Goal: Check status: Check status

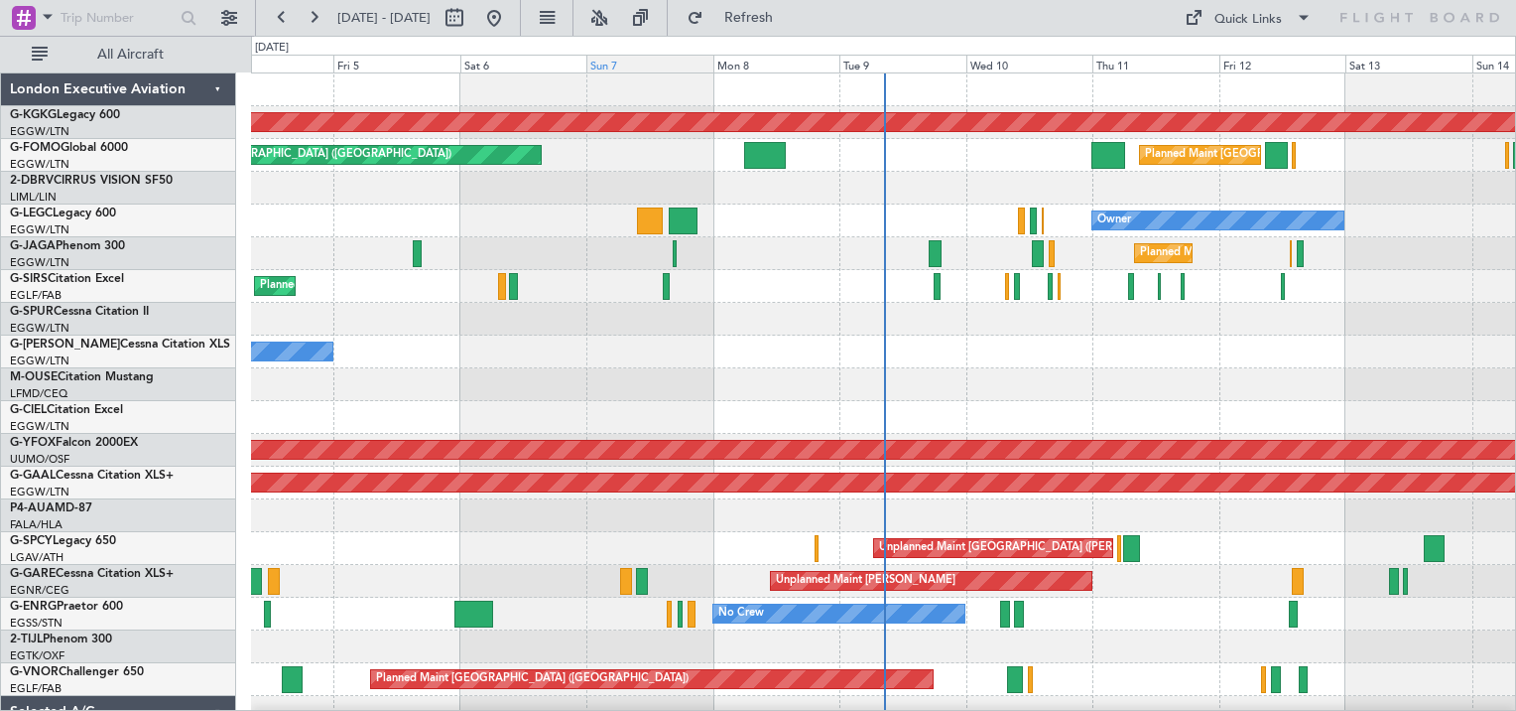
click at [620, 66] on div "Sun 7" at bounding box center [649, 64] width 126 height 18
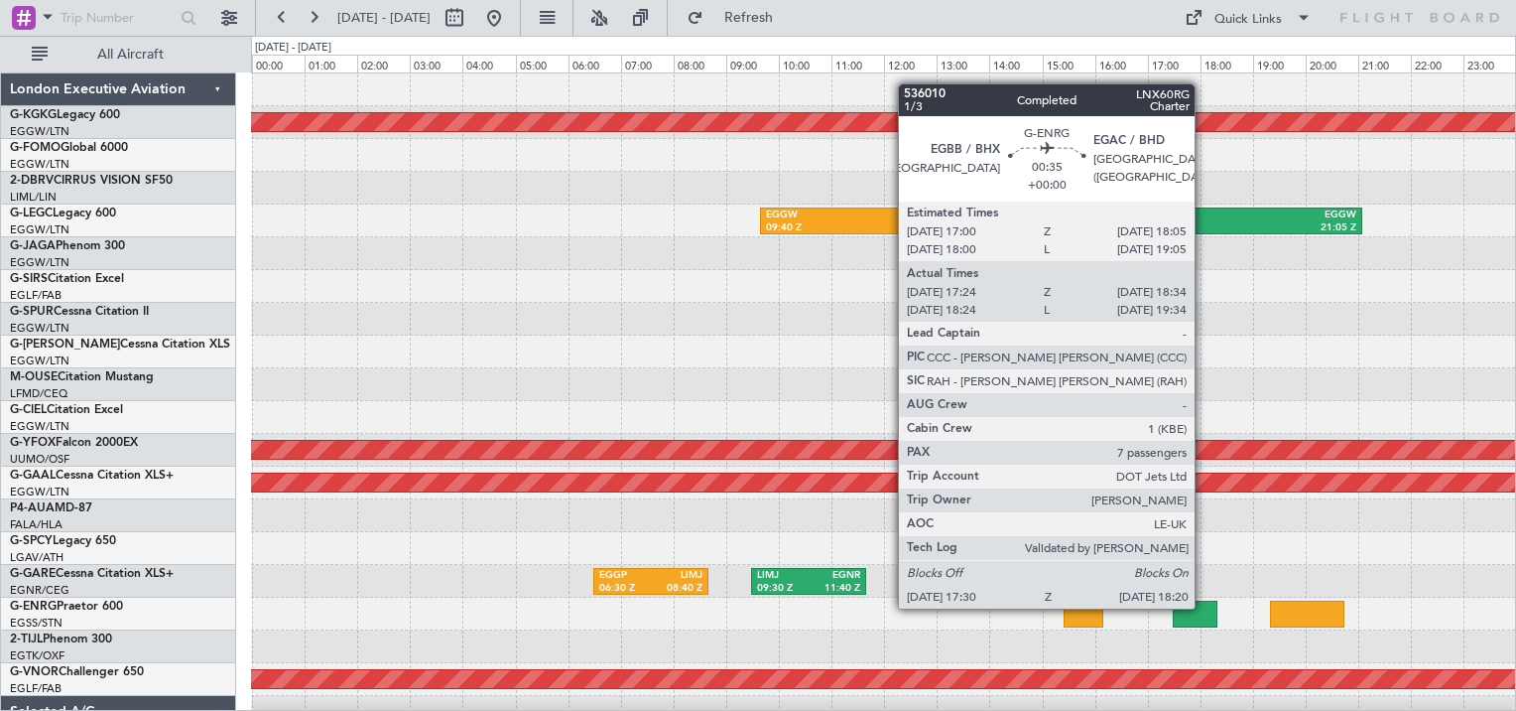
click at [1204, 606] on div at bounding box center [1195, 613] width 45 height 27
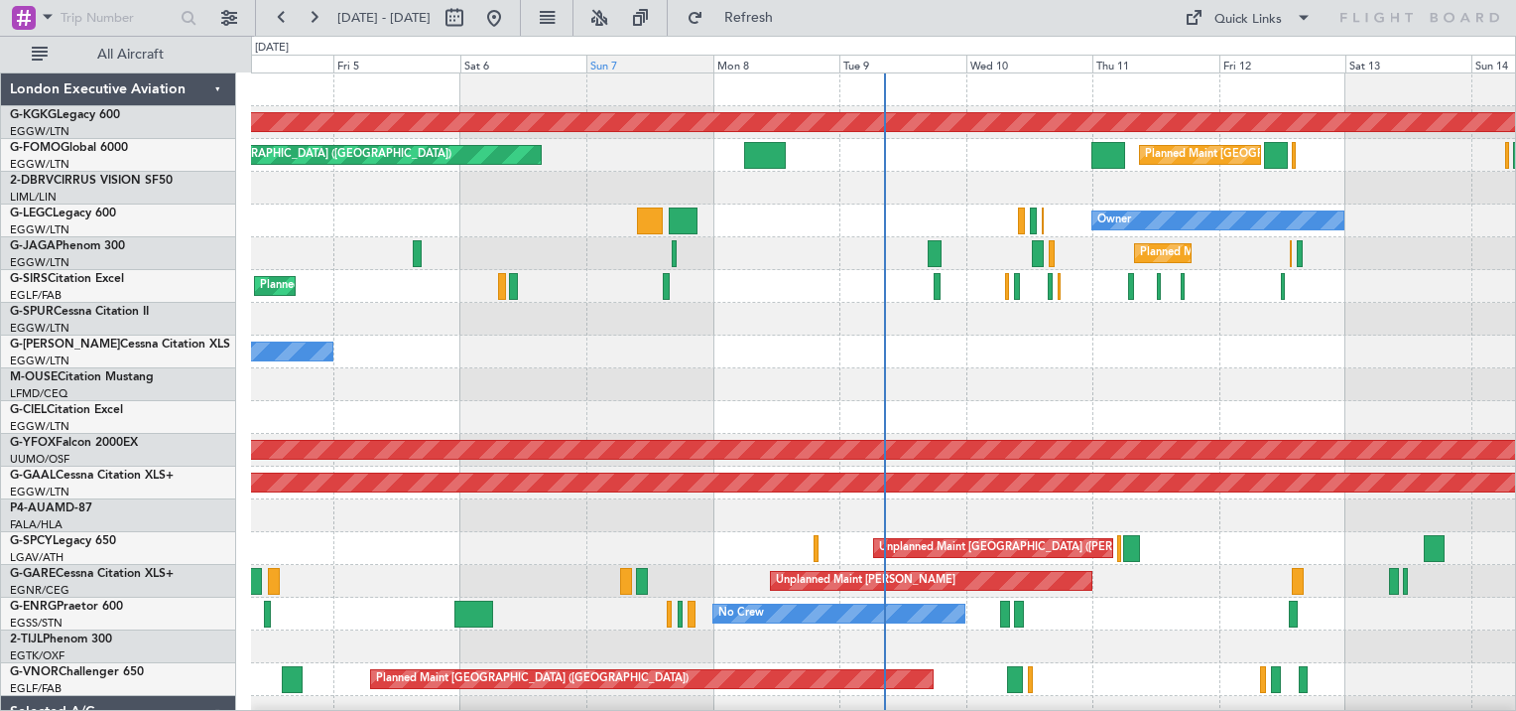
click at [611, 64] on div "Sun 7" at bounding box center [649, 64] width 126 height 18
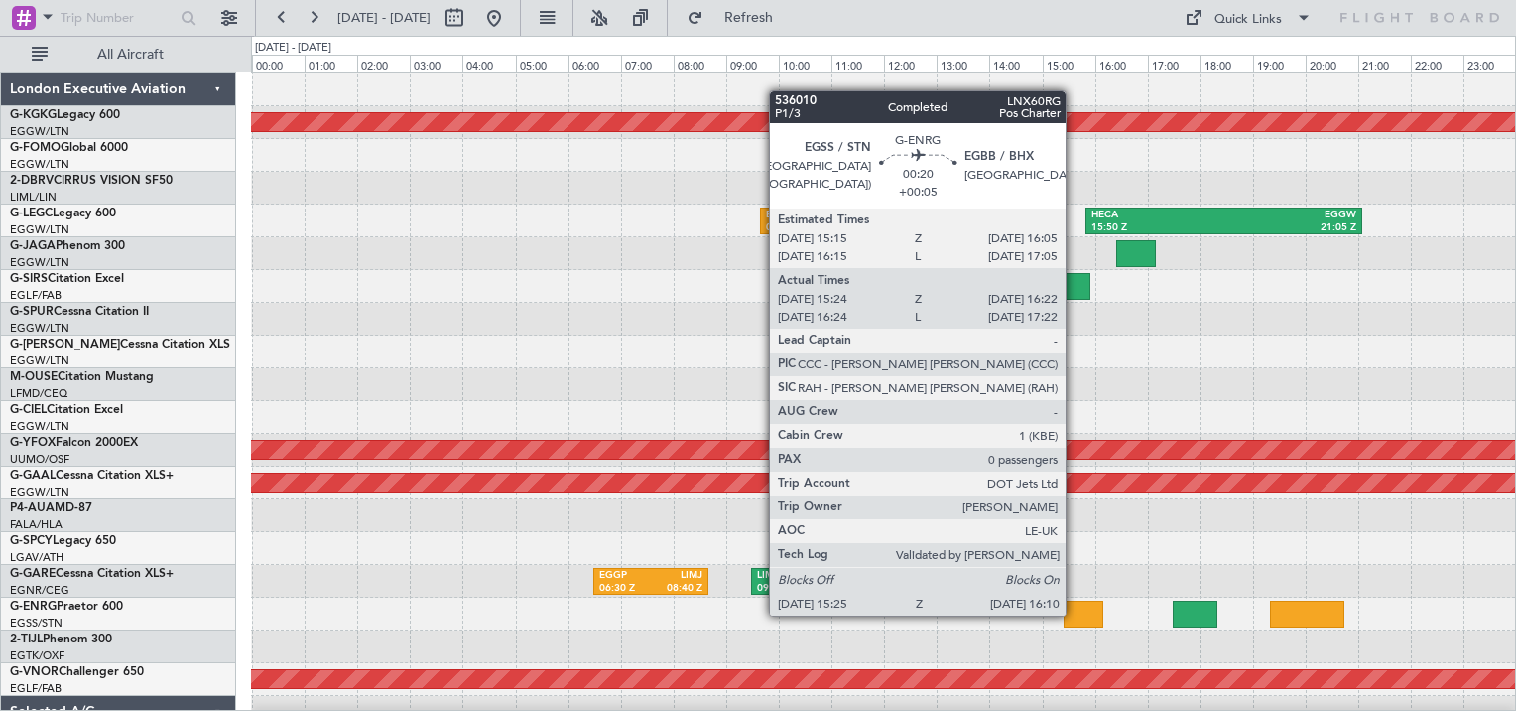
click at [1075, 613] on div at bounding box center [1084, 613] width 40 height 27
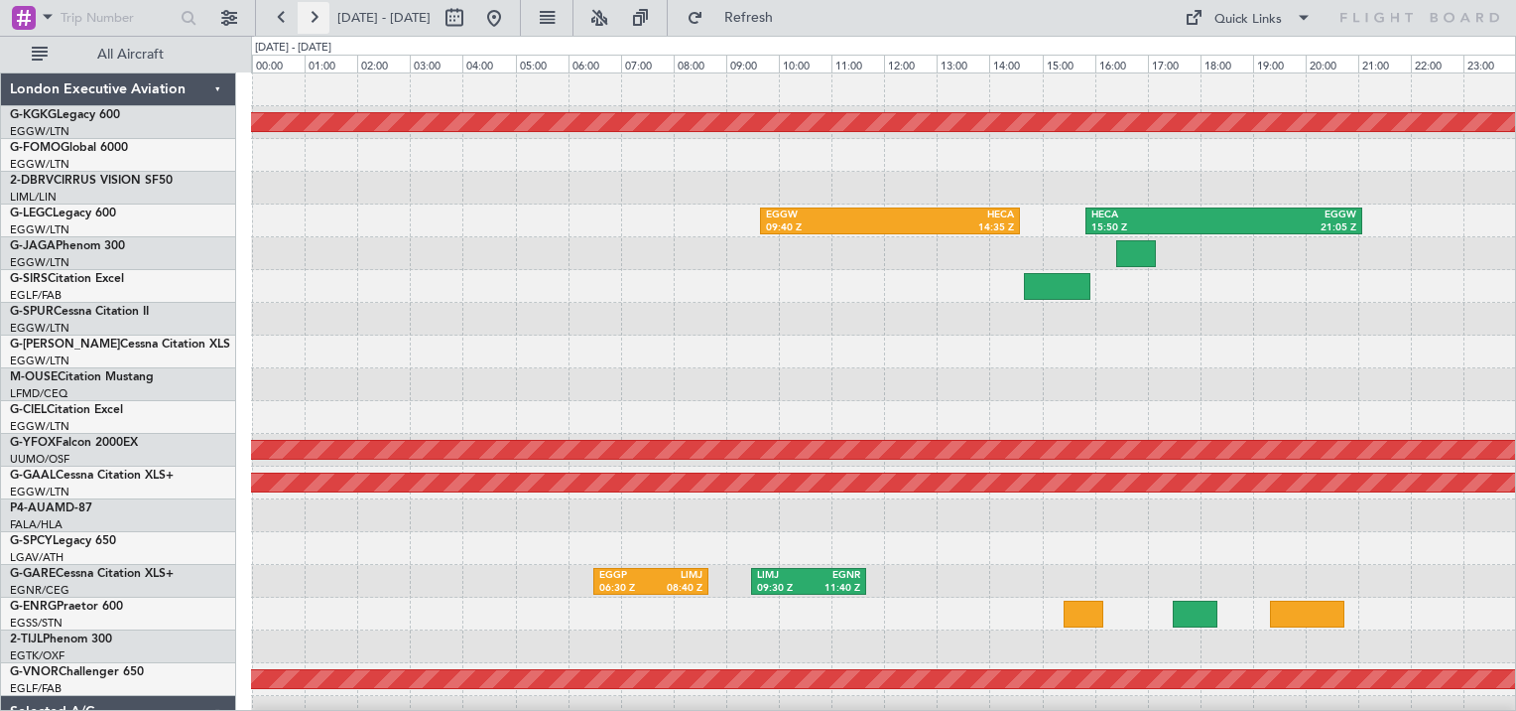
click at [306, 22] on button at bounding box center [314, 18] width 32 height 32
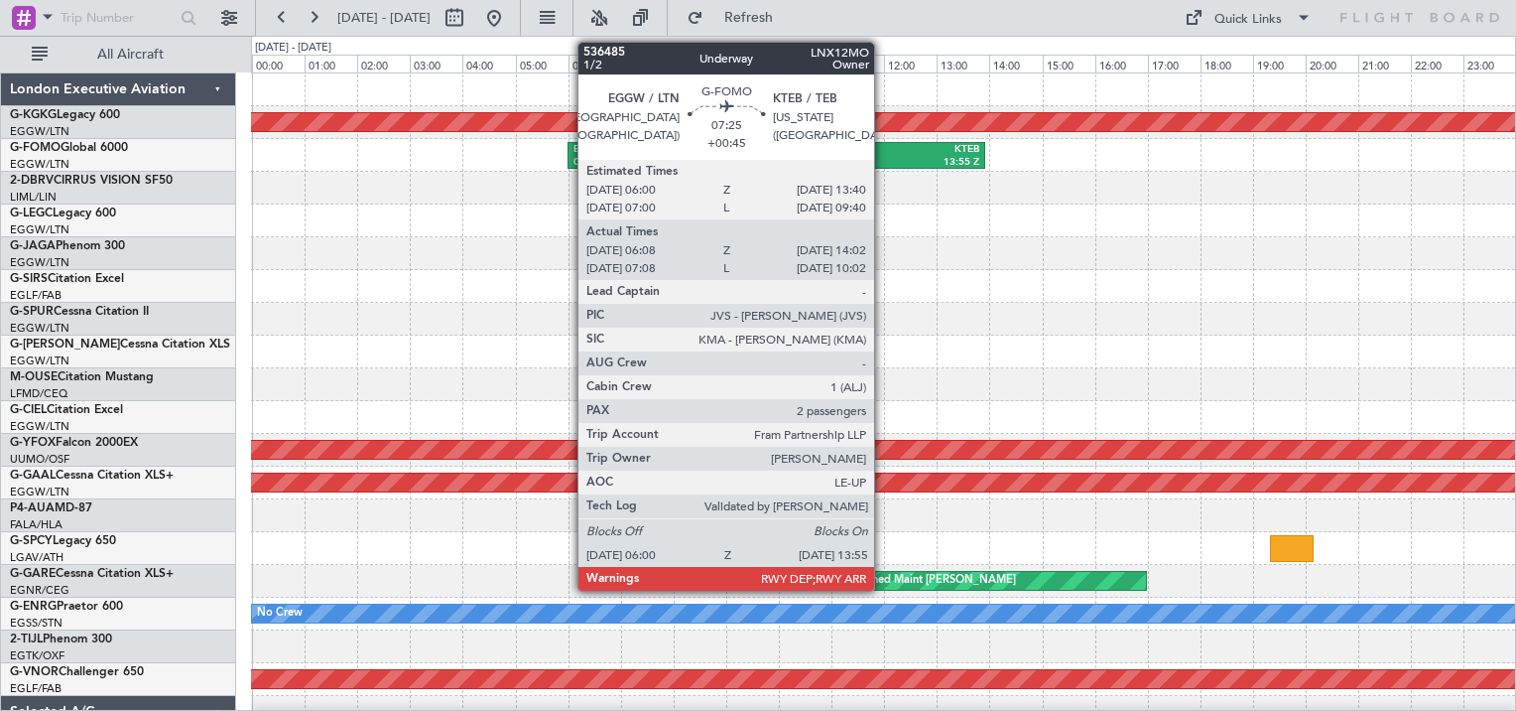
click at [883, 158] on div "13:55 Z" at bounding box center [877, 163] width 202 height 14
